Goal: Check status: Check status

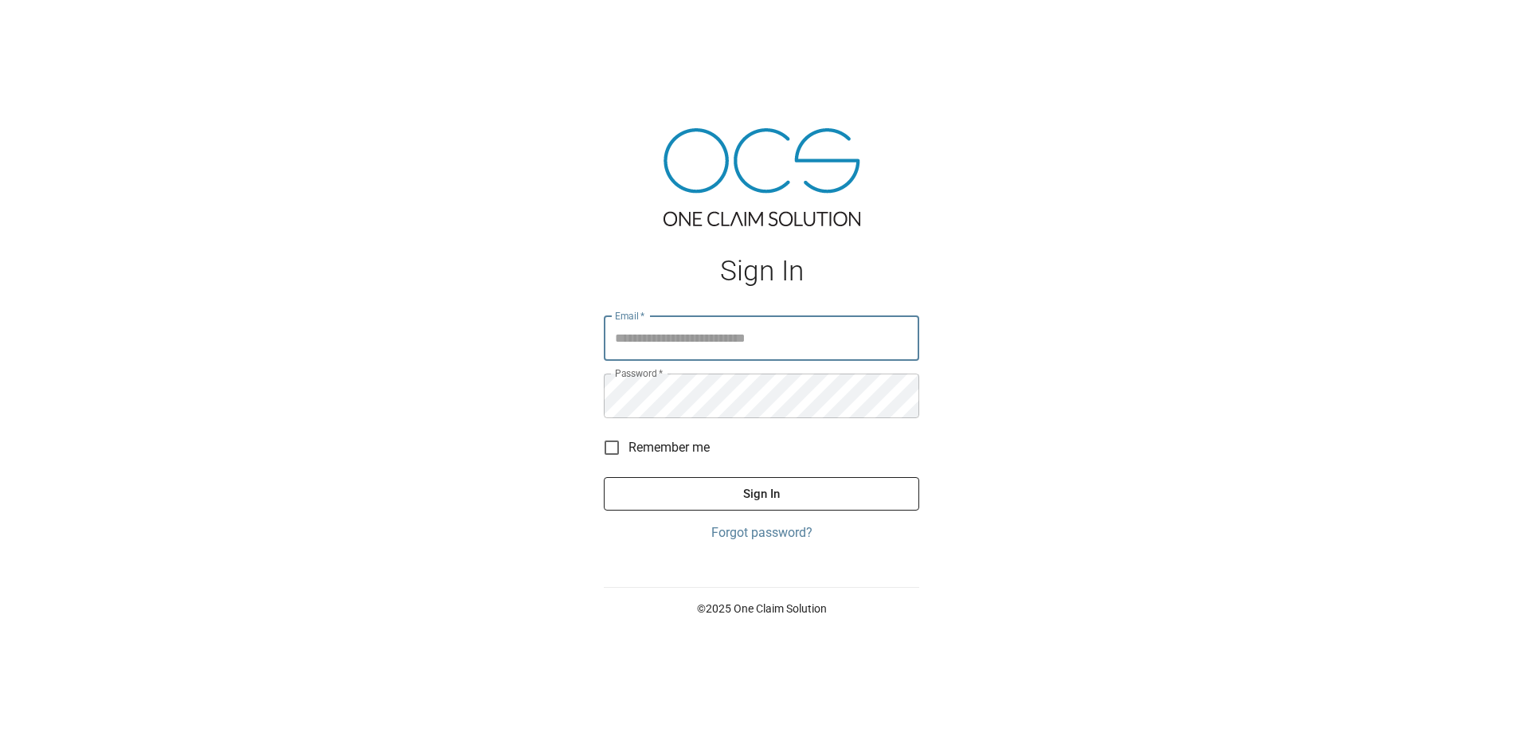
type input "**********"
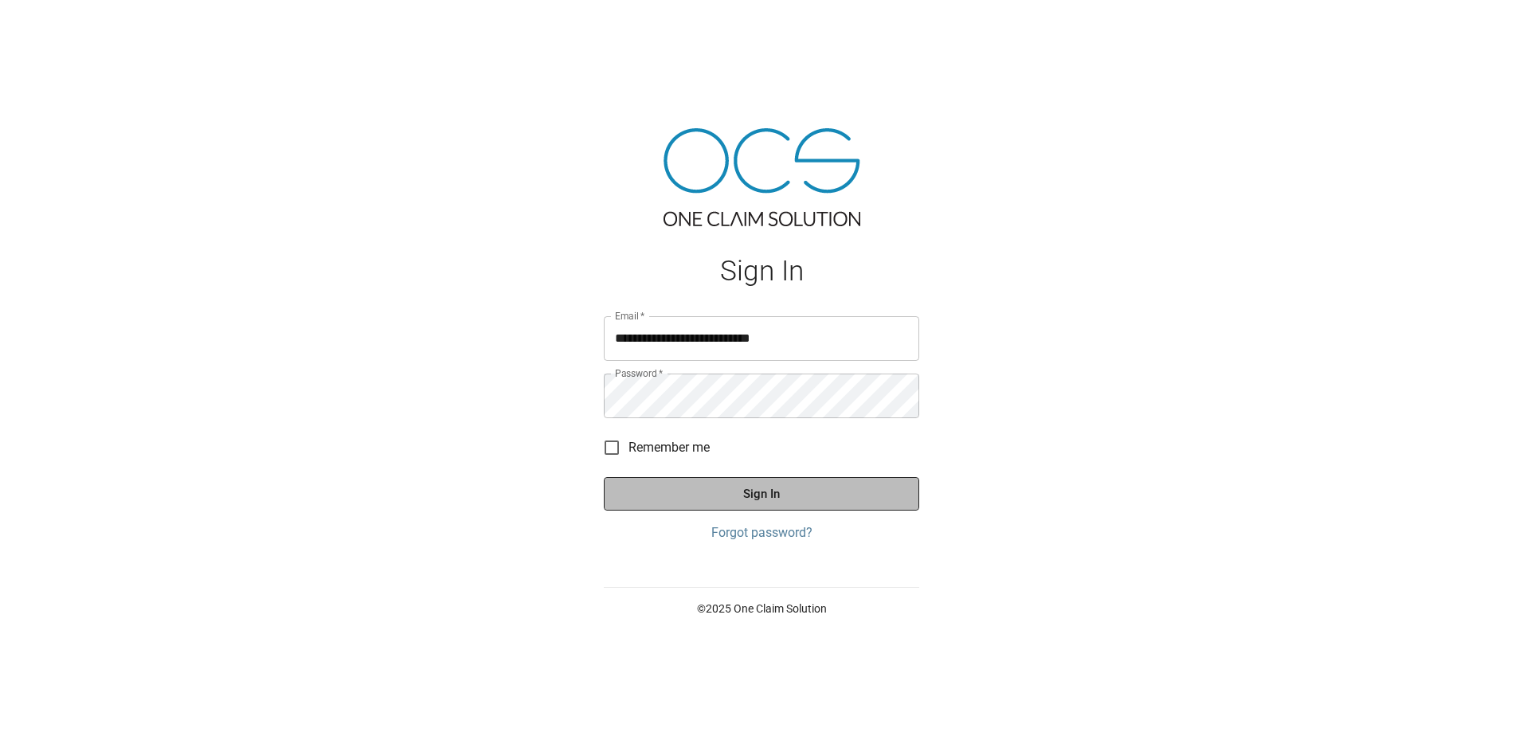
click at [746, 496] on button "Sign In" at bounding box center [761, 493] width 315 height 33
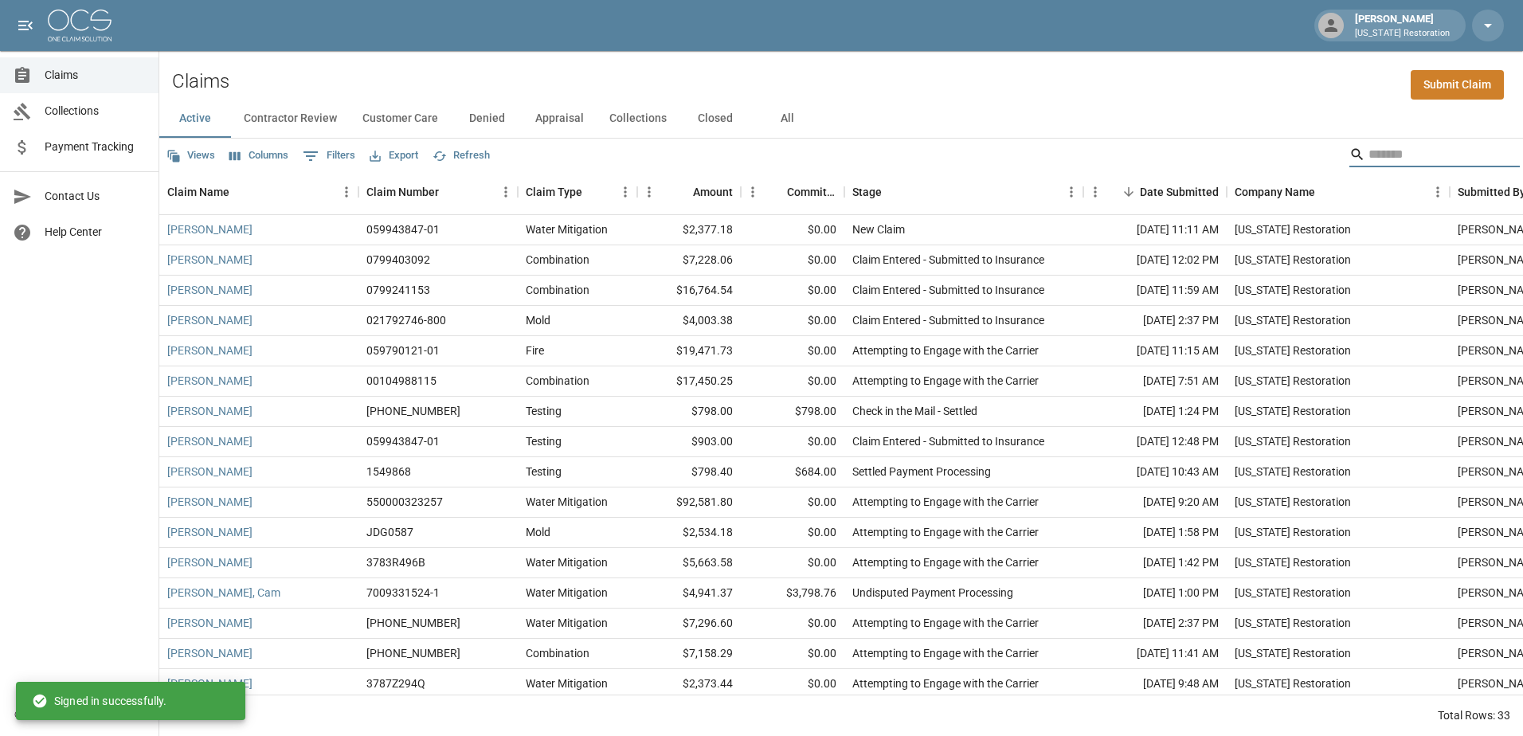
click at [1372, 152] on input "Search" at bounding box center [1431, 154] width 127 height 25
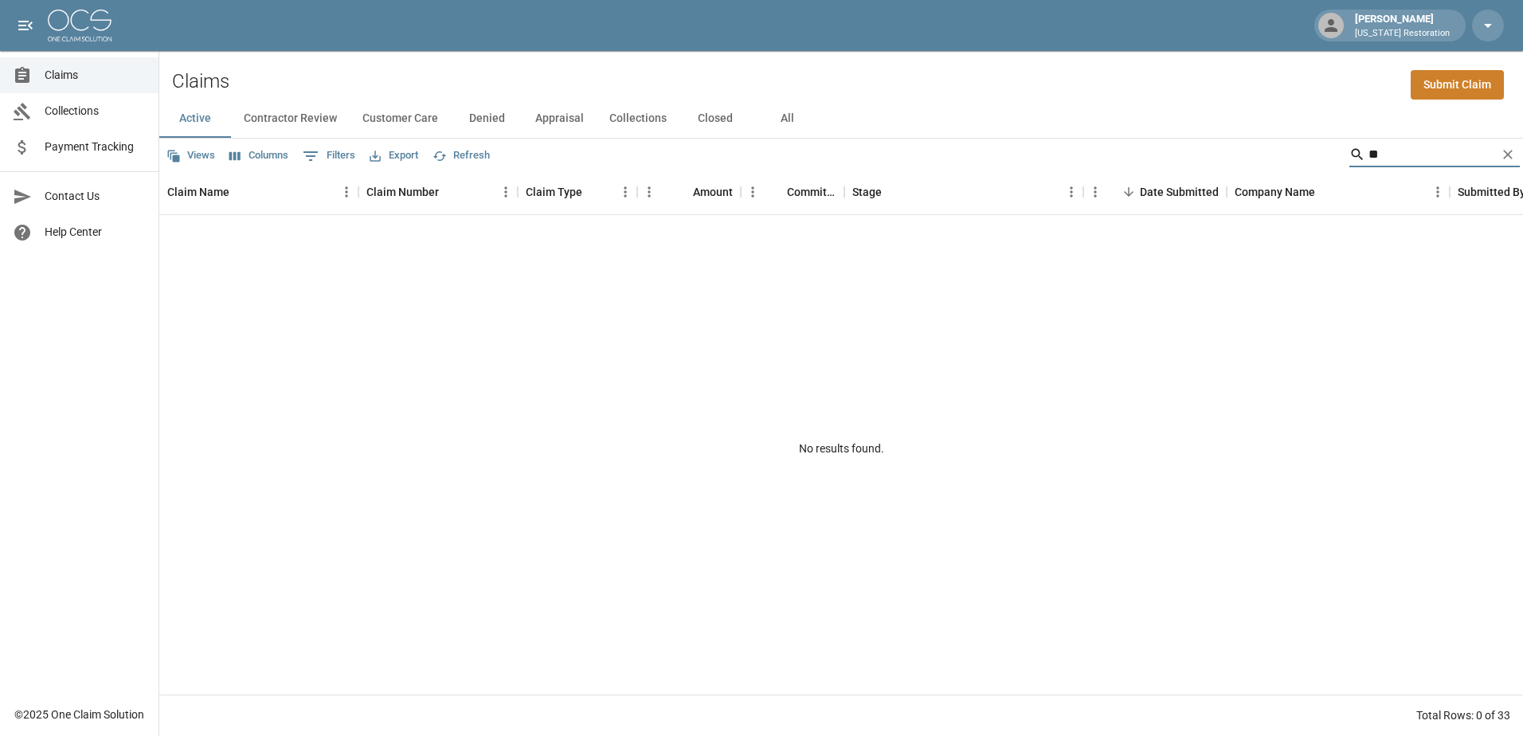
type input "*"
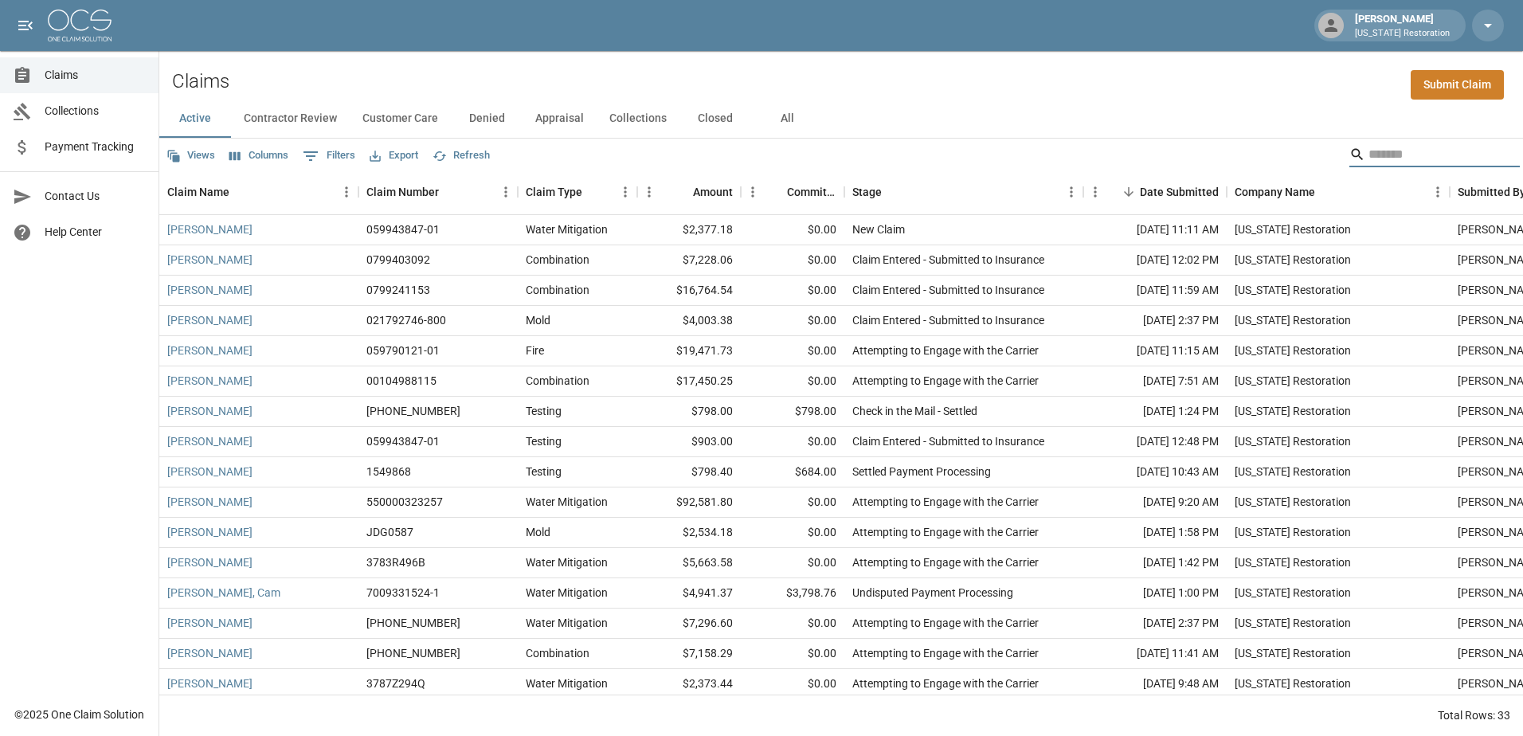
click at [69, 71] on span "Claims" at bounding box center [95, 75] width 101 height 17
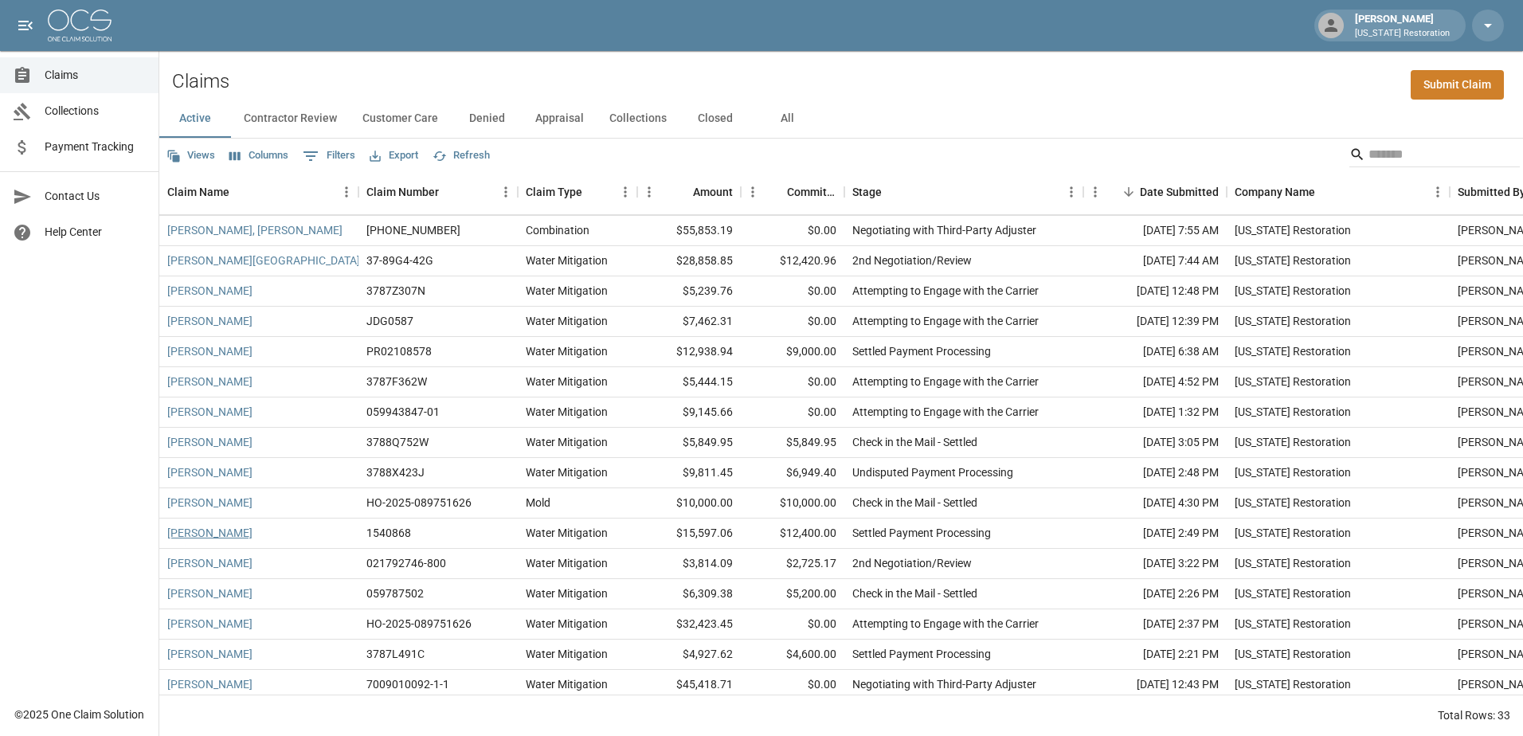
scroll to position [531, 0]
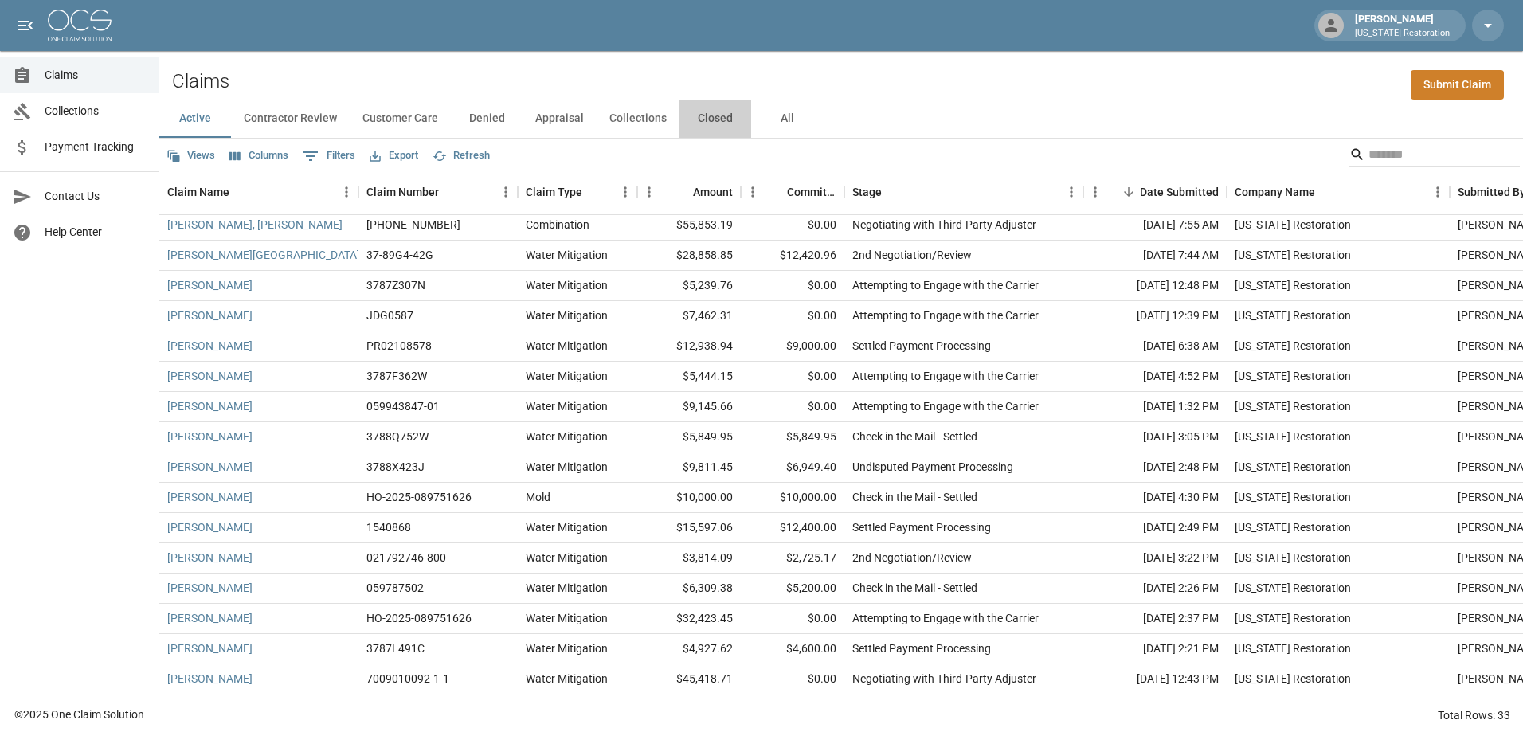
click at [714, 119] on button "Closed" at bounding box center [715, 119] width 72 height 38
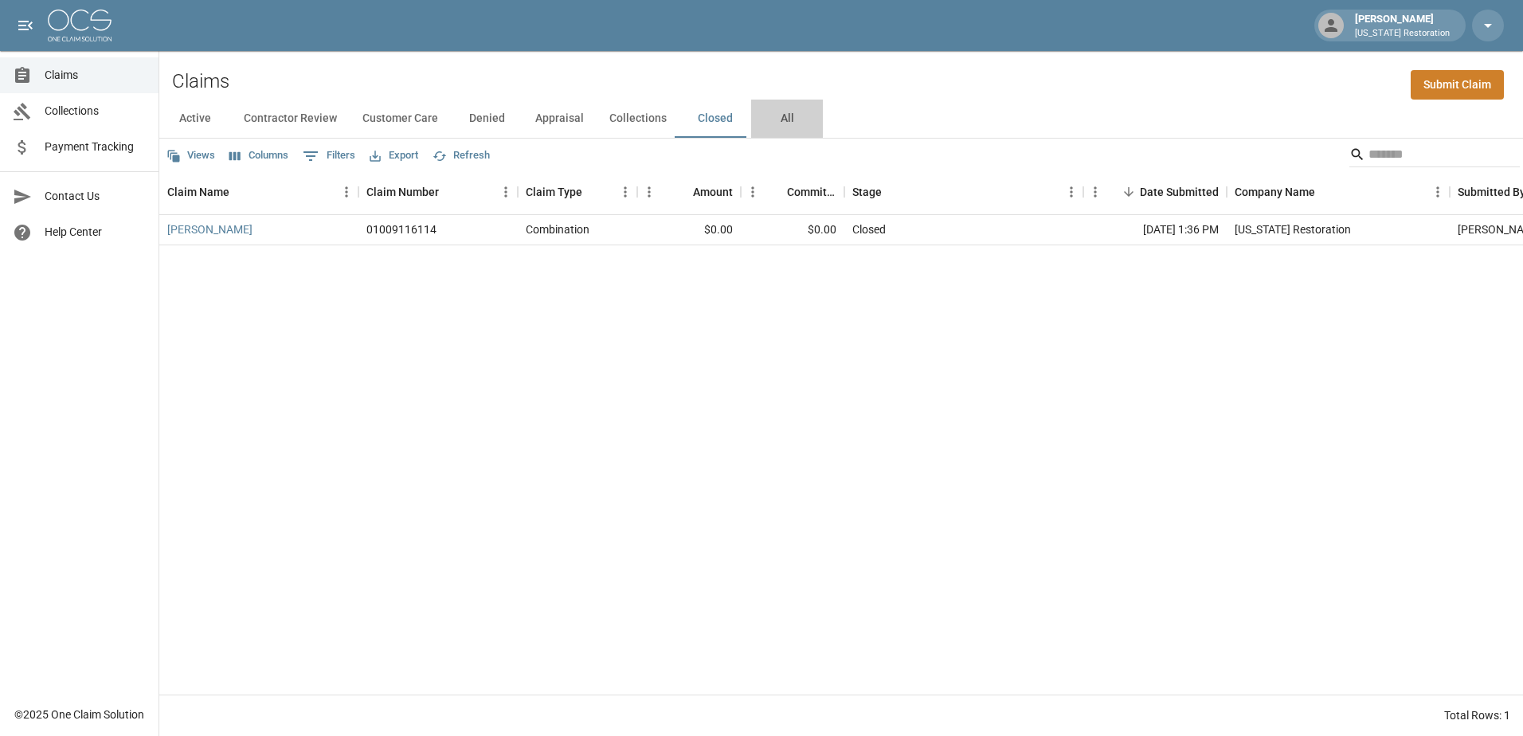
click at [786, 123] on button "All" at bounding box center [787, 119] width 72 height 38
